Goal: Complete application form

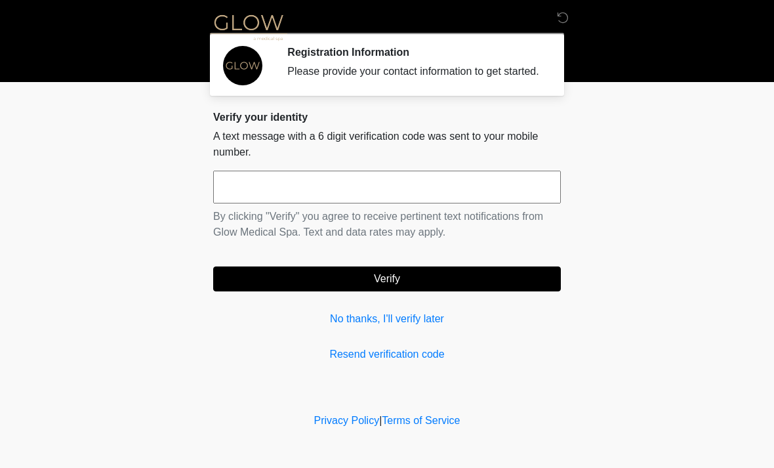
click at [303, 190] on input "text" at bounding box center [387, 187] width 348 height 33
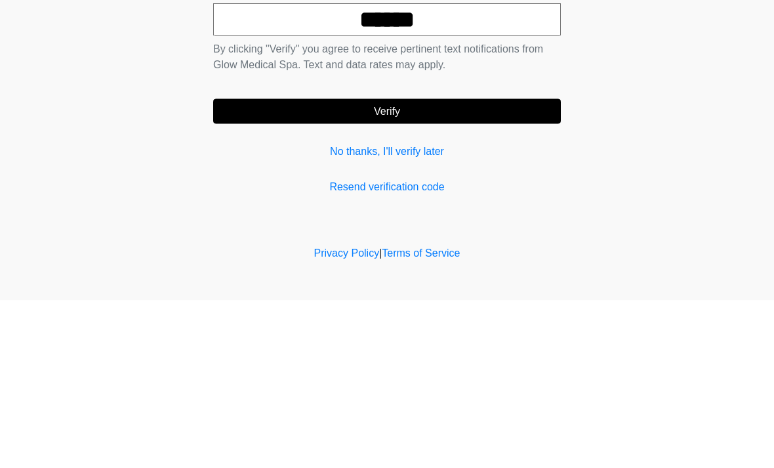
type input "******"
click at [473, 266] on button "Verify" at bounding box center [387, 278] width 348 height 25
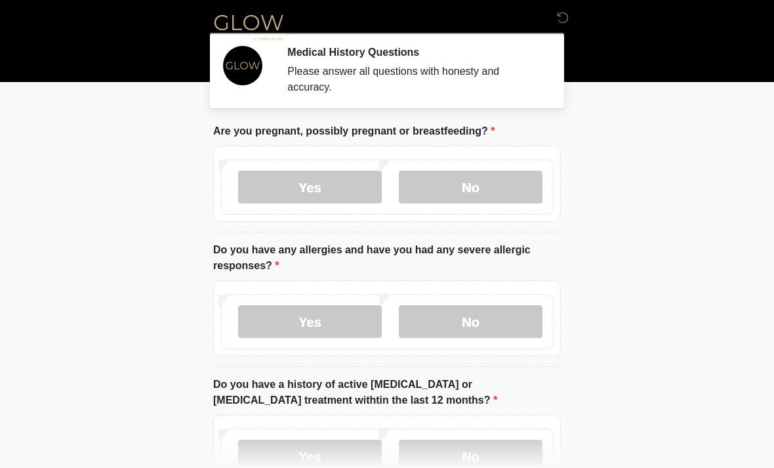
click at [500, 186] on label "No" at bounding box center [471, 187] width 144 height 33
click at [494, 319] on label "No" at bounding box center [471, 321] width 144 height 33
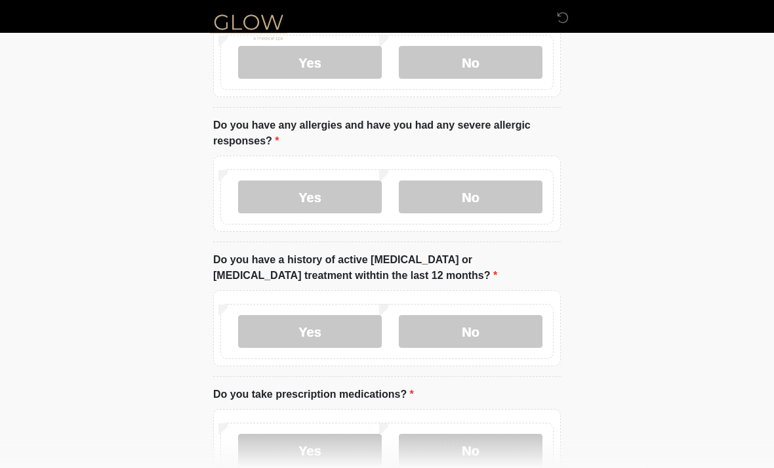
click at [493, 325] on label "No" at bounding box center [471, 332] width 144 height 33
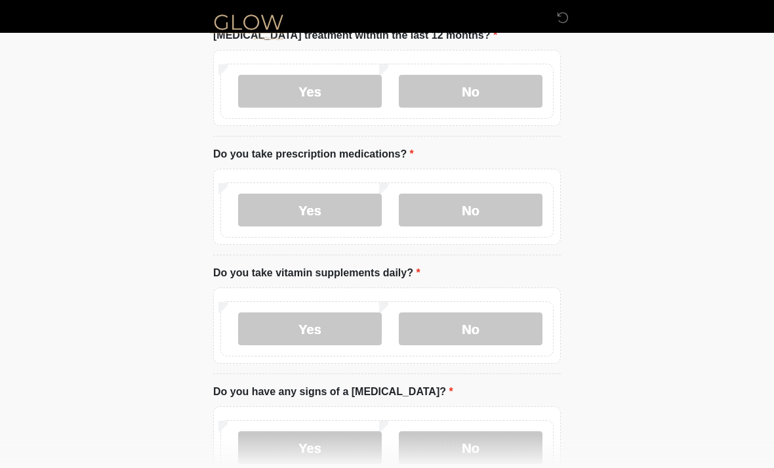
click at [316, 201] on label "Yes" at bounding box center [310, 210] width 144 height 33
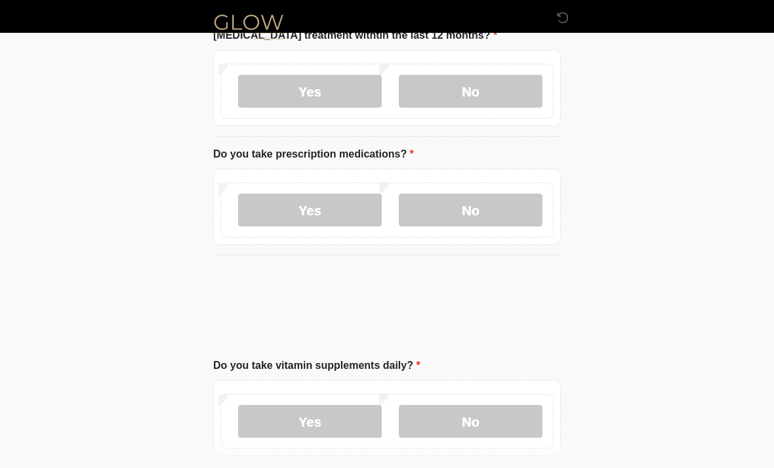
scroll to position [365, 0]
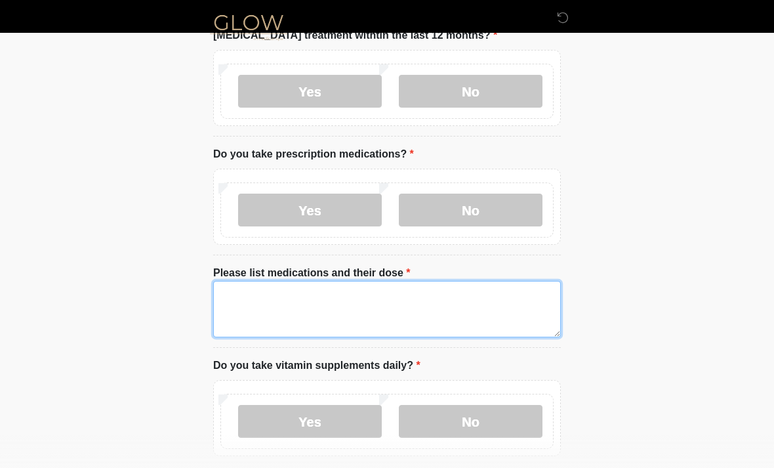
click at [332, 307] on textarea "Please list medications and their dose" at bounding box center [387, 309] width 348 height 56
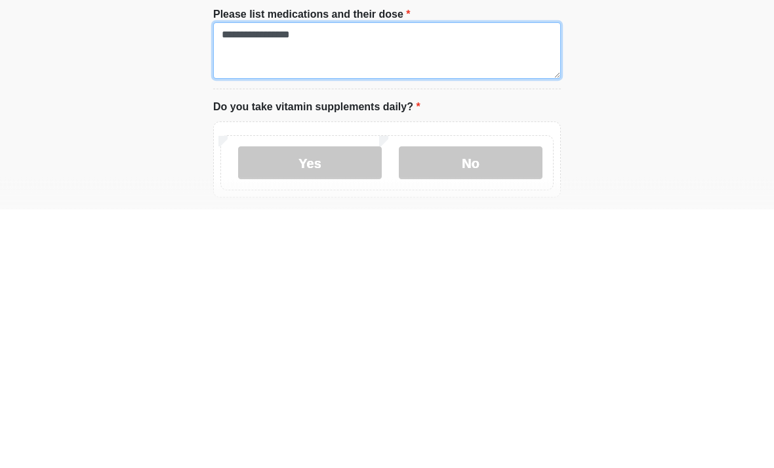
click at [425, 282] on textarea "**********" at bounding box center [387, 310] width 348 height 56
type textarea "**********"
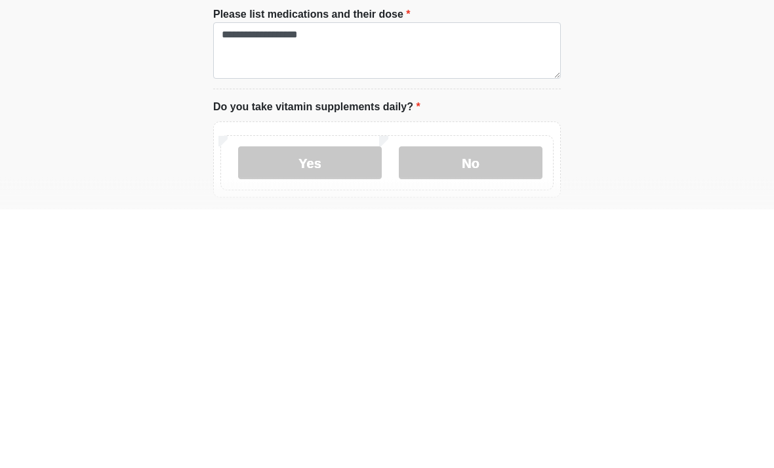
click at [345, 406] on label "Yes" at bounding box center [310, 422] width 144 height 33
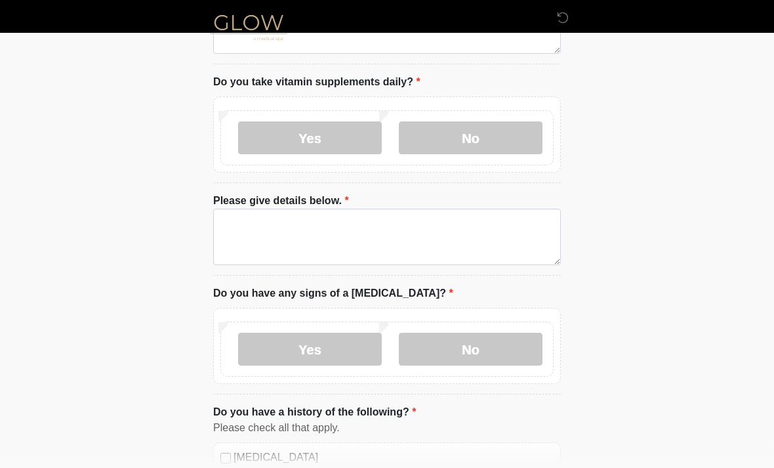
scroll to position [670, 0]
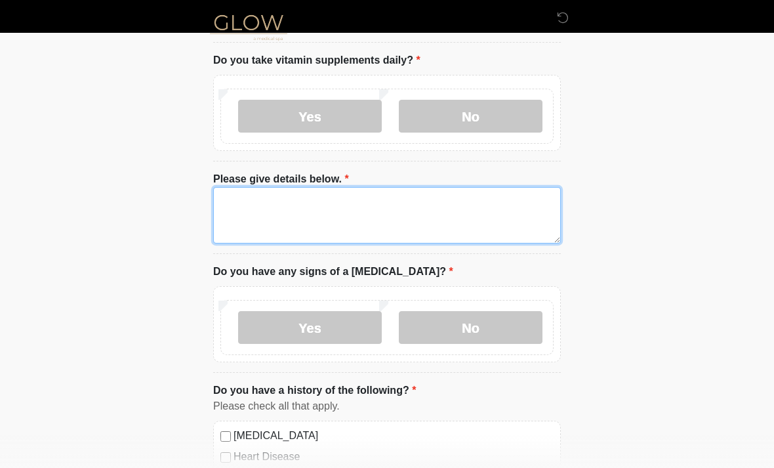
click at [343, 207] on textarea "Please give details below." at bounding box center [387, 215] width 348 height 56
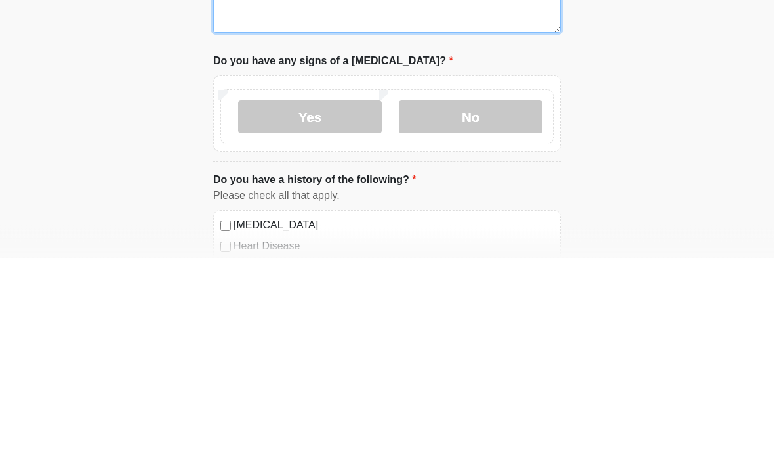
type textarea "**********"
click at [498, 311] on label "No" at bounding box center [471, 327] width 144 height 33
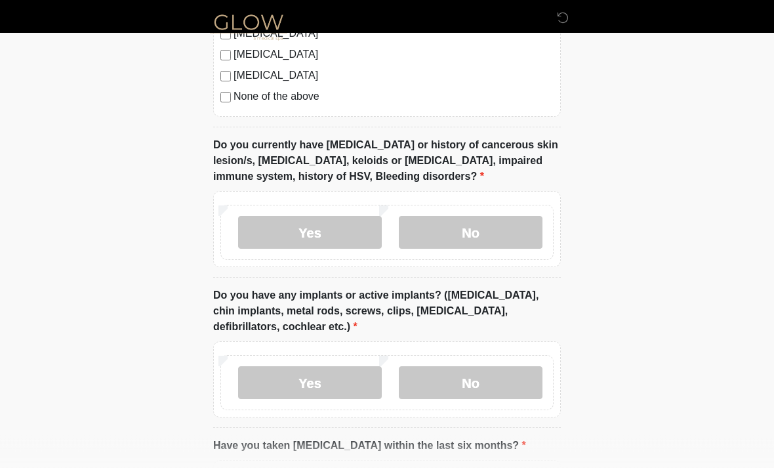
scroll to position [1240, 0]
click at [498, 220] on label "No" at bounding box center [471, 232] width 144 height 33
click at [488, 377] on label "No" at bounding box center [471, 382] width 144 height 33
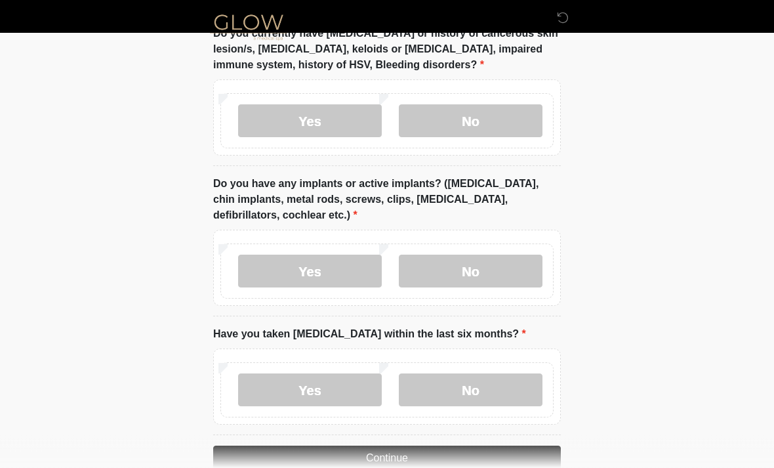
scroll to position [1380, 0]
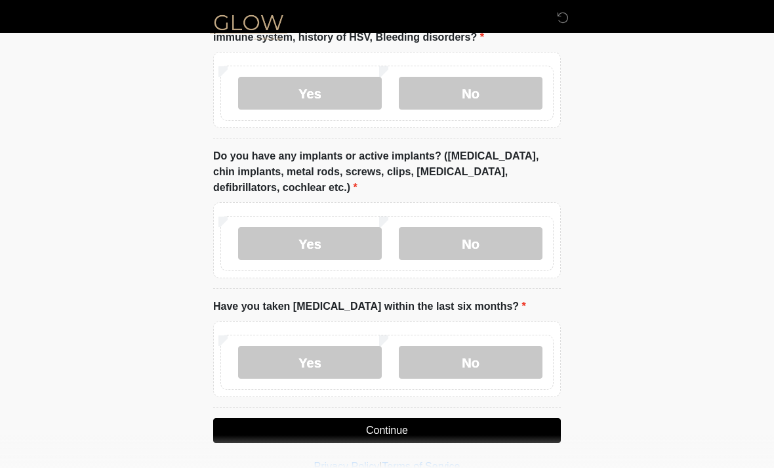
click at [480, 357] on label "No" at bounding box center [471, 362] width 144 height 33
click at [460, 427] on button "Continue" at bounding box center [387, 430] width 348 height 25
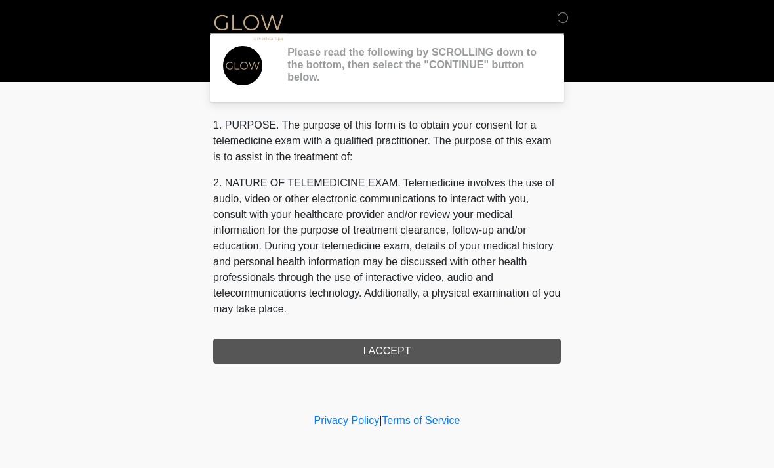
scroll to position [0, 0]
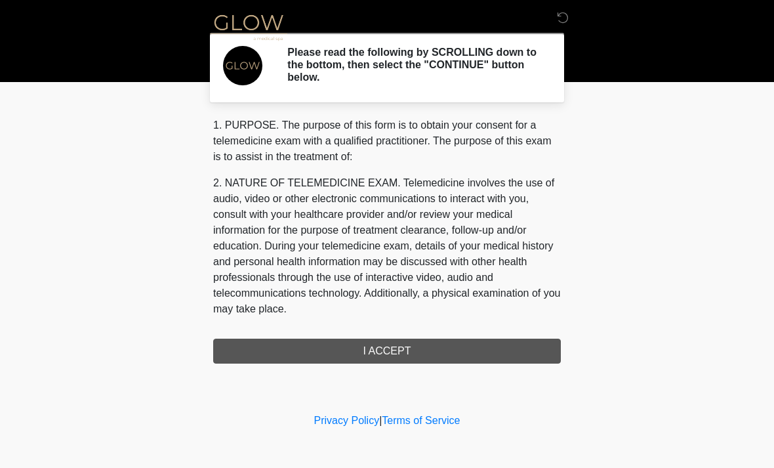
click at [463, 346] on div "1. PURPOSE. The purpose of this form is to obtain your consent for a telemedici…" at bounding box center [387, 240] width 348 height 246
click at [373, 345] on div "1. PURPOSE. The purpose of this form is to obtain your consent for a telemedici…" at bounding box center [387, 240] width 348 height 246
click at [392, 344] on div "1. PURPOSE. The purpose of this form is to obtain your consent for a telemedici…" at bounding box center [387, 240] width 348 height 246
click at [455, 349] on div "1. PURPOSE. The purpose of this form is to obtain your consent for a telemedici…" at bounding box center [387, 240] width 348 height 246
click at [479, 351] on div "1. PURPOSE. The purpose of this form is to obtain your consent for a telemedici…" at bounding box center [387, 240] width 348 height 246
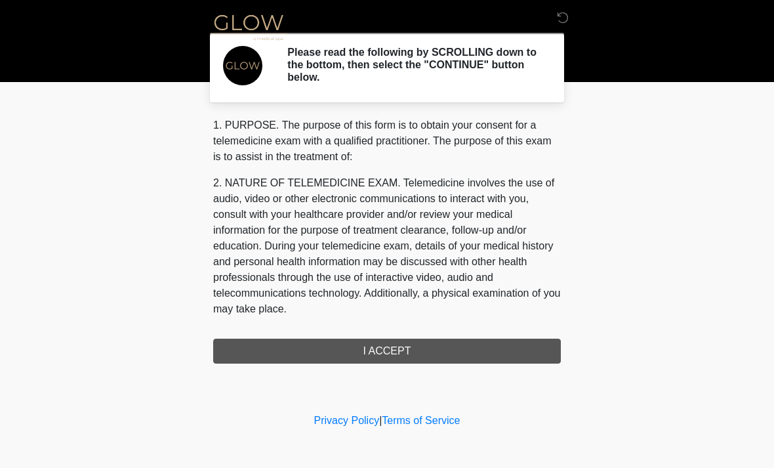
click at [422, 353] on div "1. PURPOSE. The purpose of this form is to obtain your consent for a telemedici…" at bounding box center [387, 240] width 348 height 246
click at [422, 352] on div "1. PURPOSE. The purpose of this form is to obtain your consent for a telemedici…" at bounding box center [387, 240] width 348 height 246
click at [435, 337] on div "1. PURPOSE. The purpose of this form is to obtain your consent for a telemedici…" at bounding box center [387, 240] width 348 height 246
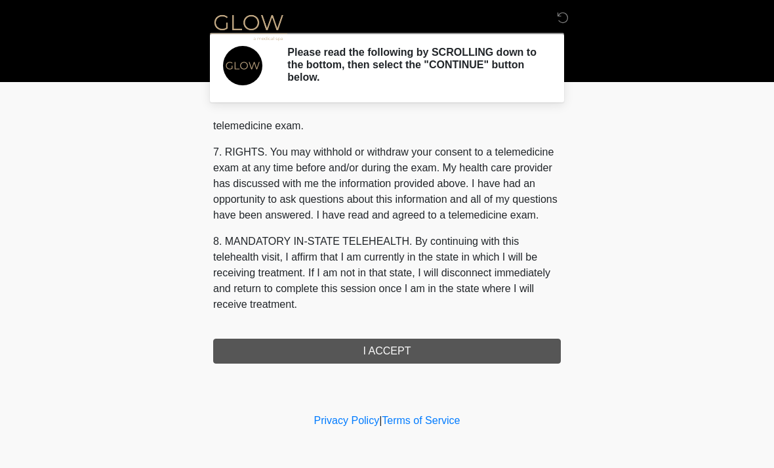
scroll to position [556, 0]
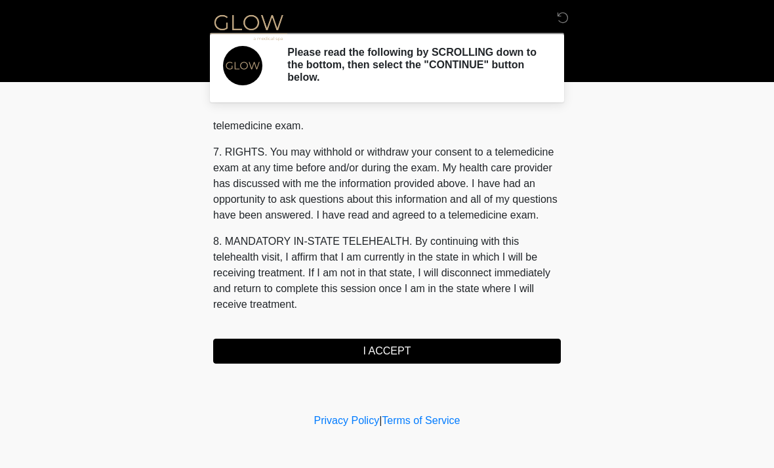
click at [397, 354] on button "I ACCEPT" at bounding box center [387, 351] width 348 height 25
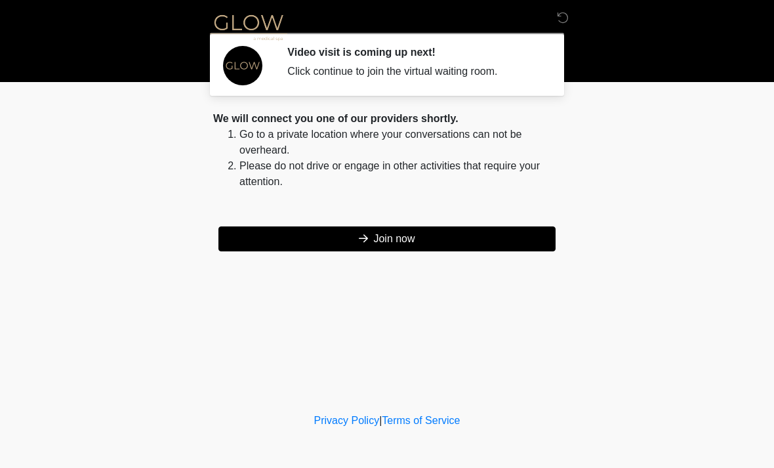
click at [396, 238] on button "Join now" at bounding box center [387, 238] width 337 height 25
